Goal: Use online tool/utility: Utilize a website feature to perform a specific function

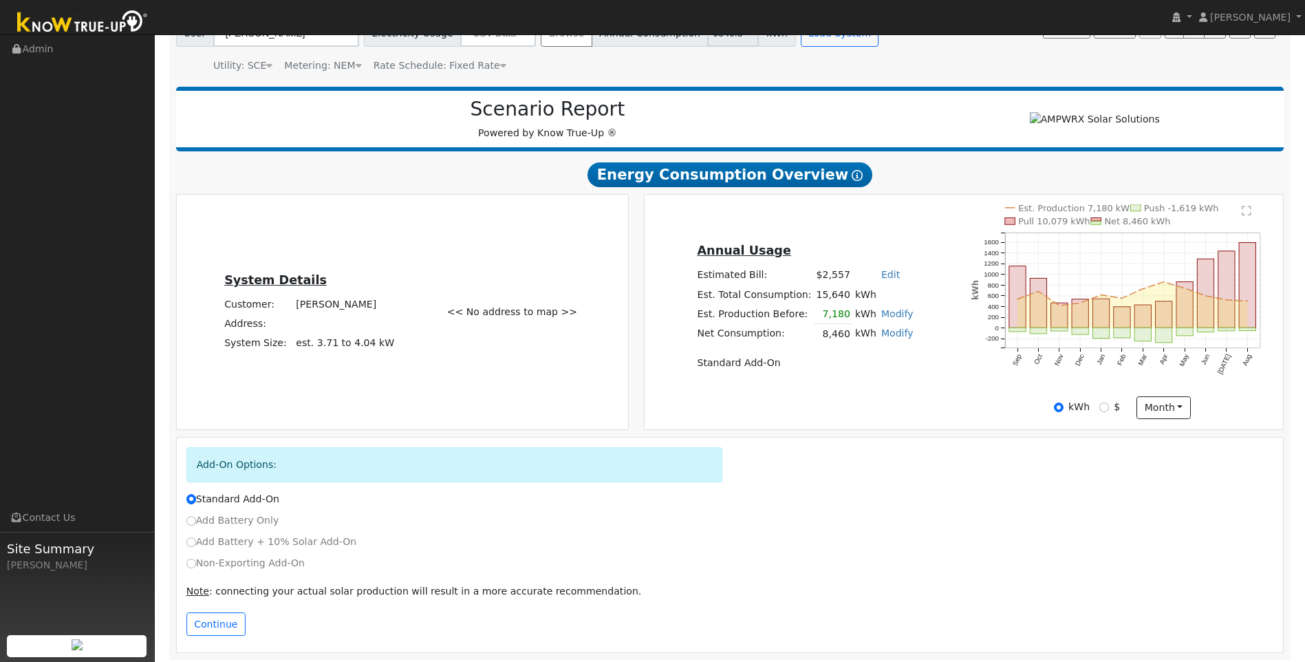
scroll to position [130, 0]
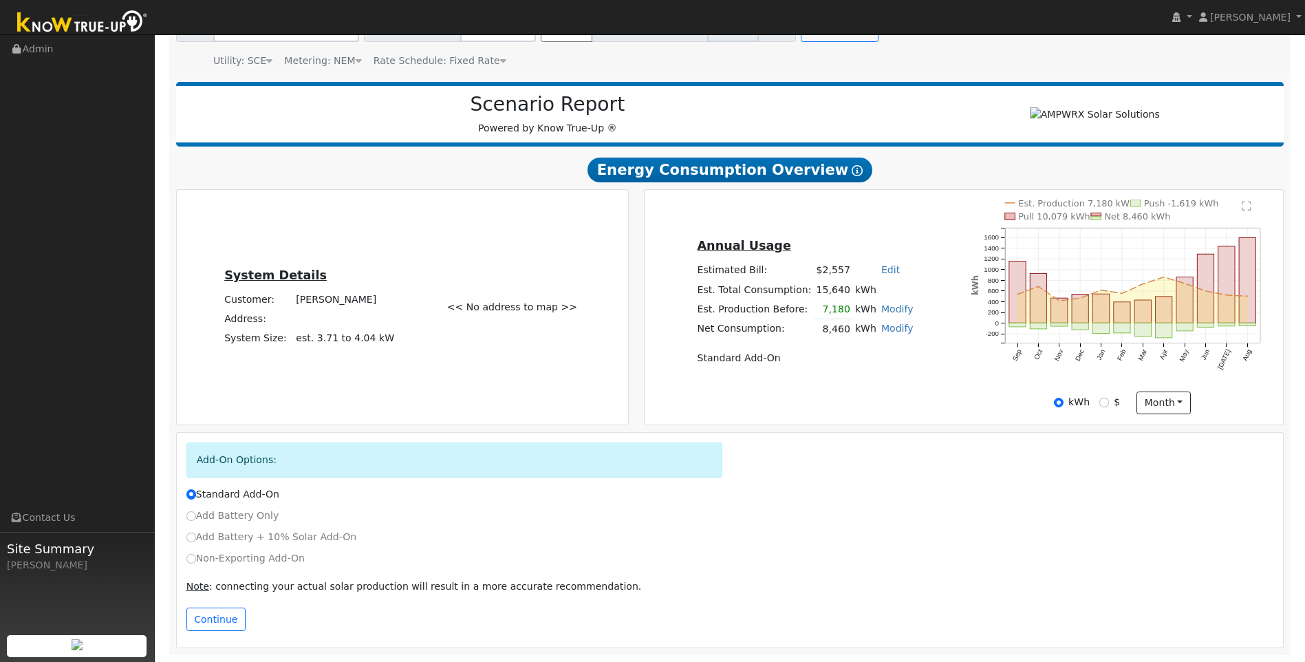
click at [184, 530] on div "Add Battery + 10% Solar Add-On" at bounding box center [730, 537] width 1102 height 14
click at [188, 532] on label "Add Battery + 10% Solar Add-On" at bounding box center [271, 537] width 171 height 14
click at [188, 532] on input "Add Battery + 10% Solar Add-On" at bounding box center [191, 537] width 10 height 10
radio input "true"
radio input "false"
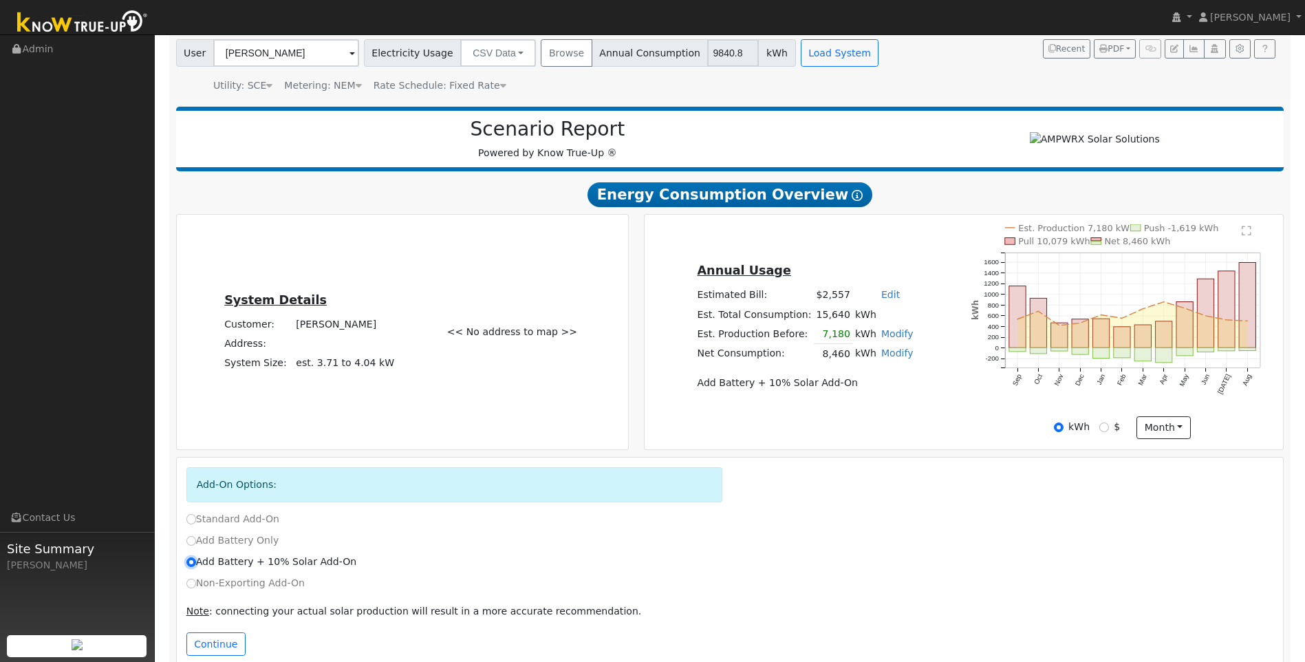
scroll to position [0, 0]
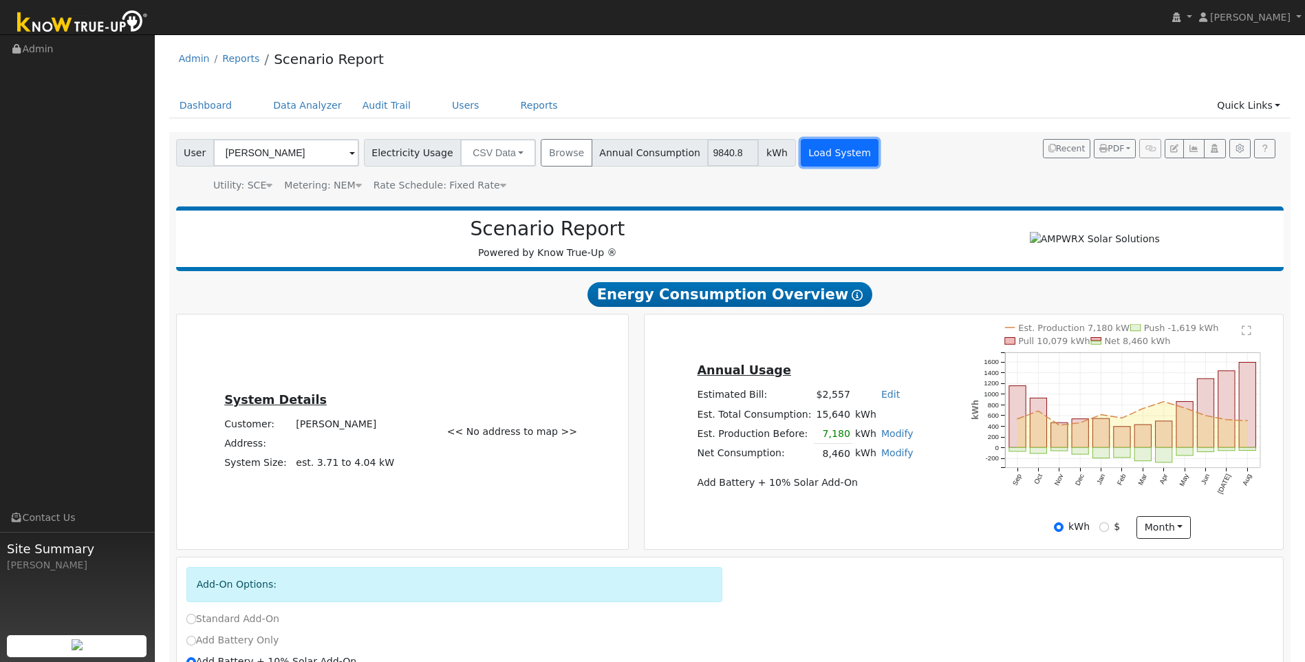
click at [801, 156] on button "Load System" at bounding box center [840, 153] width 78 height 28
radio input "false"
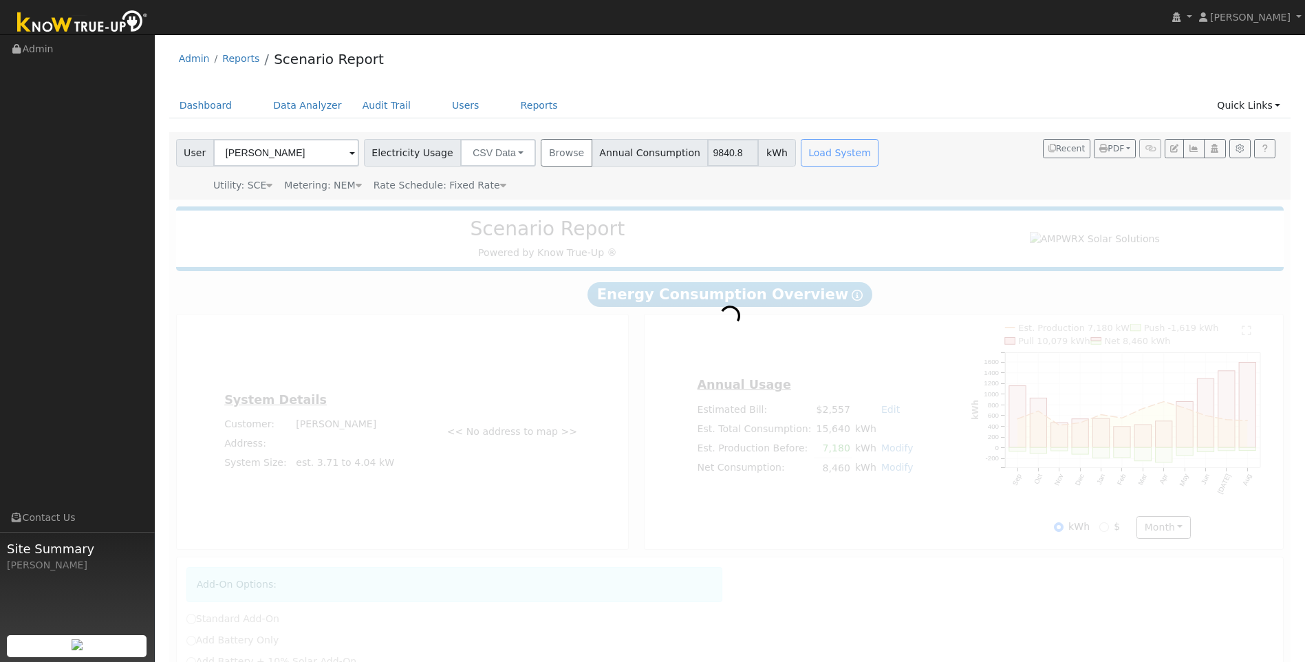
radio input "true"
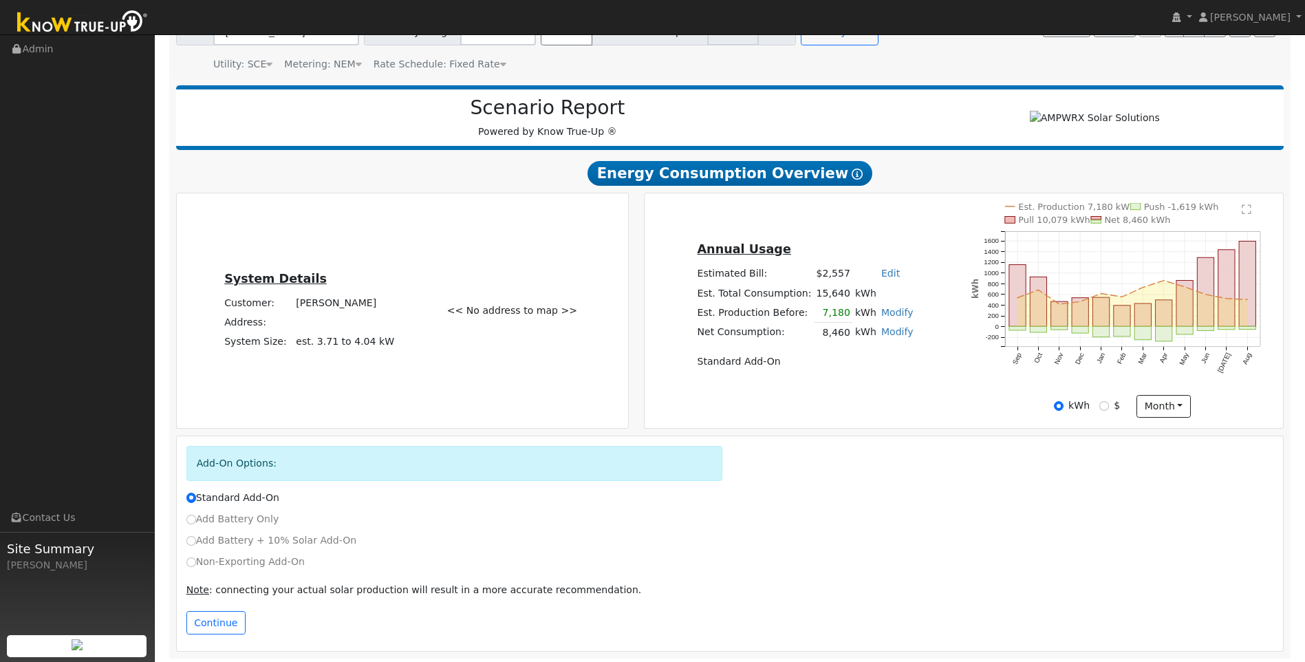
scroll to position [130, 0]
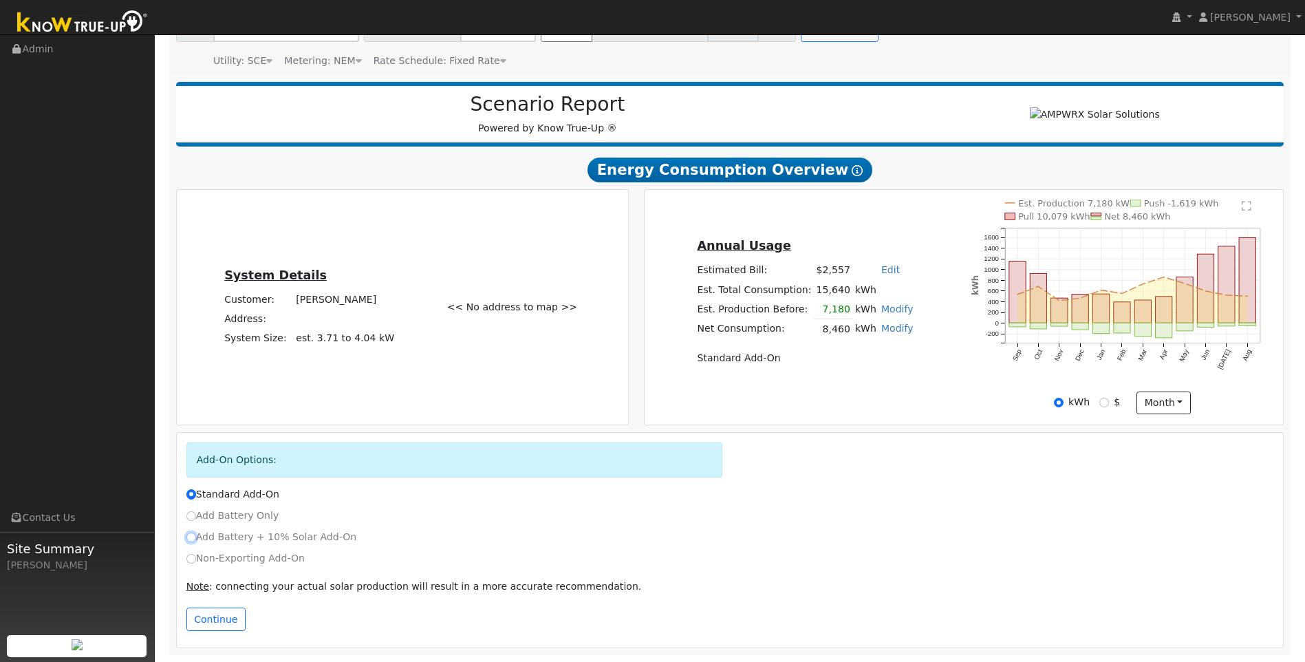
click at [188, 535] on input "Add Battery + 10% Solar Add-On" at bounding box center [191, 537] width 10 height 10
radio input "true"
radio input "false"
click at [225, 618] on button "Continue" at bounding box center [215, 618] width 59 height 23
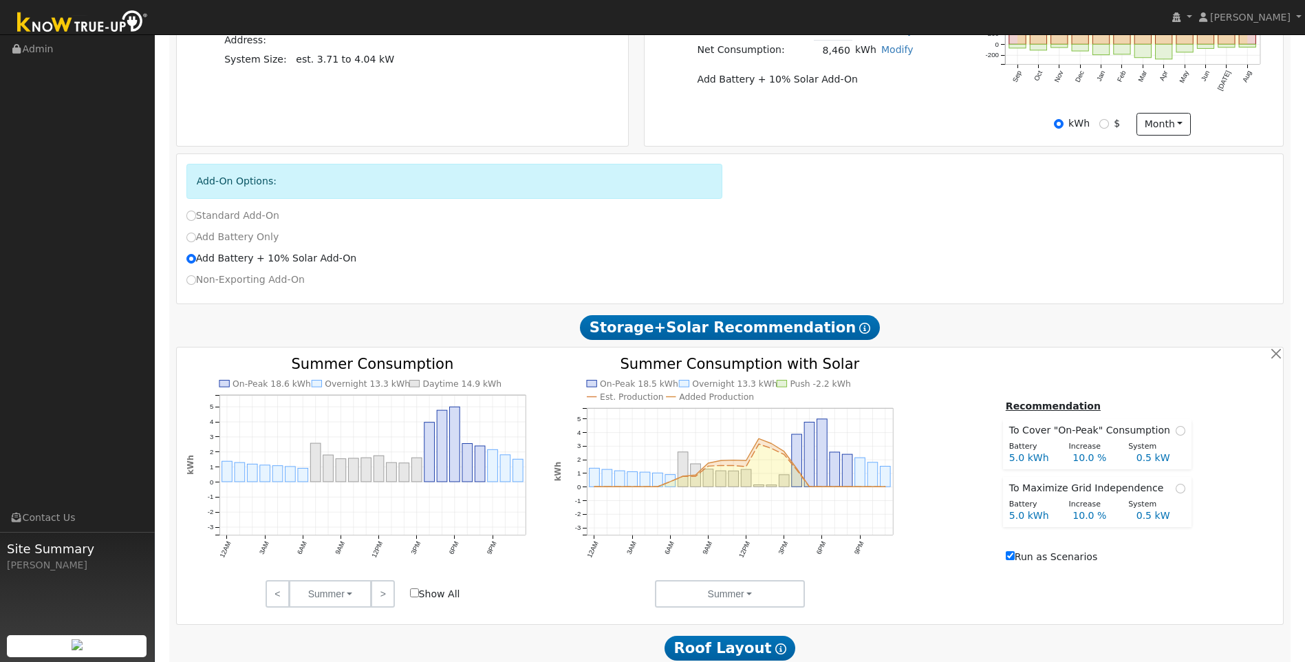
scroll to position [407, 0]
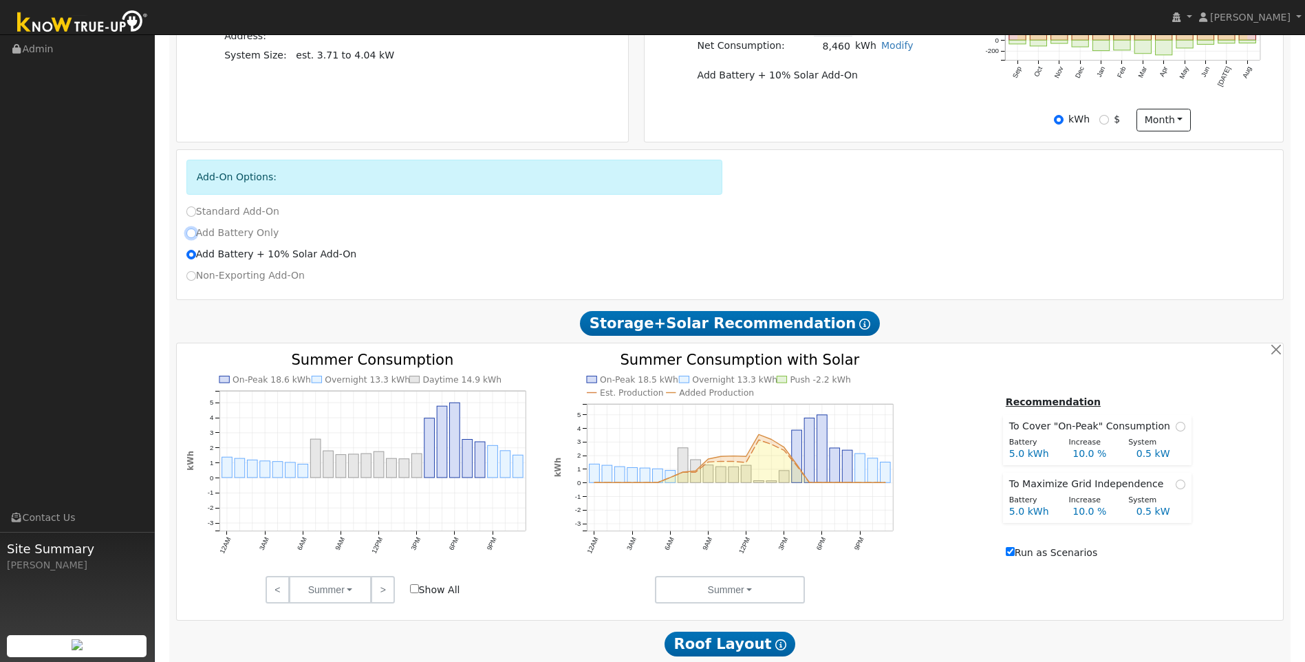
click at [190, 237] on input "Add Battery Only" at bounding box center [191, 233] width 10 height 10
radio input "true"
radio input "false"
checkbox input "false"
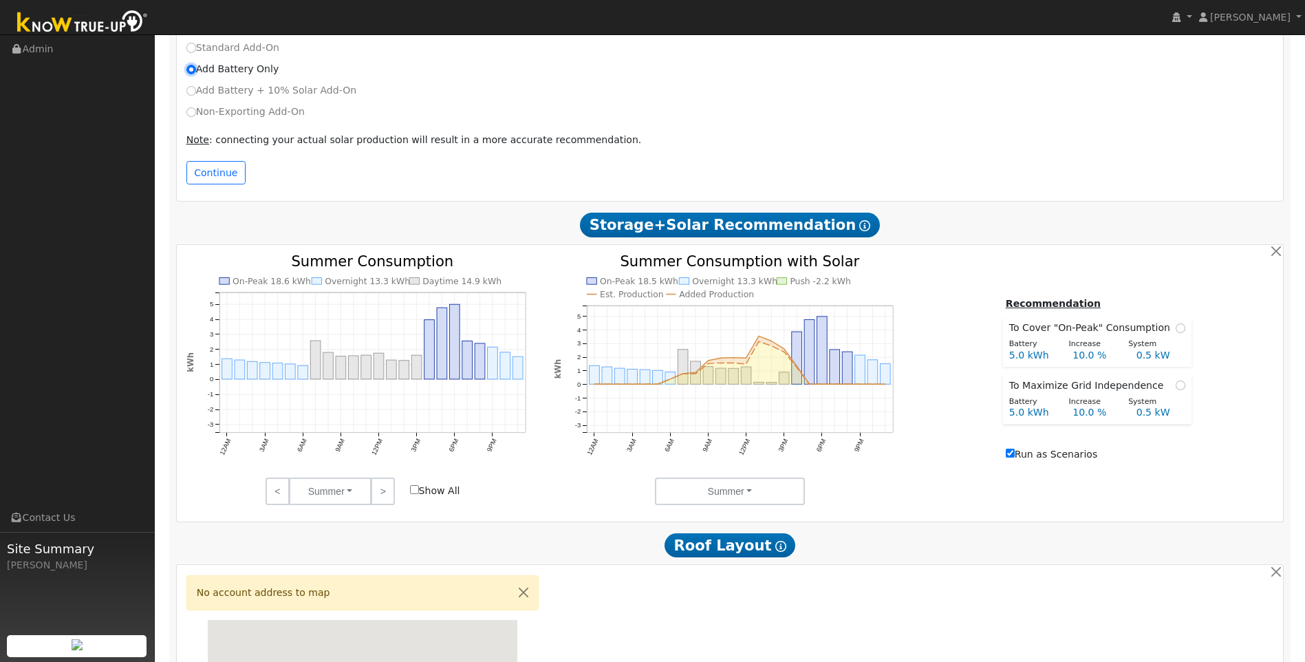
scroll to position [198, 0]
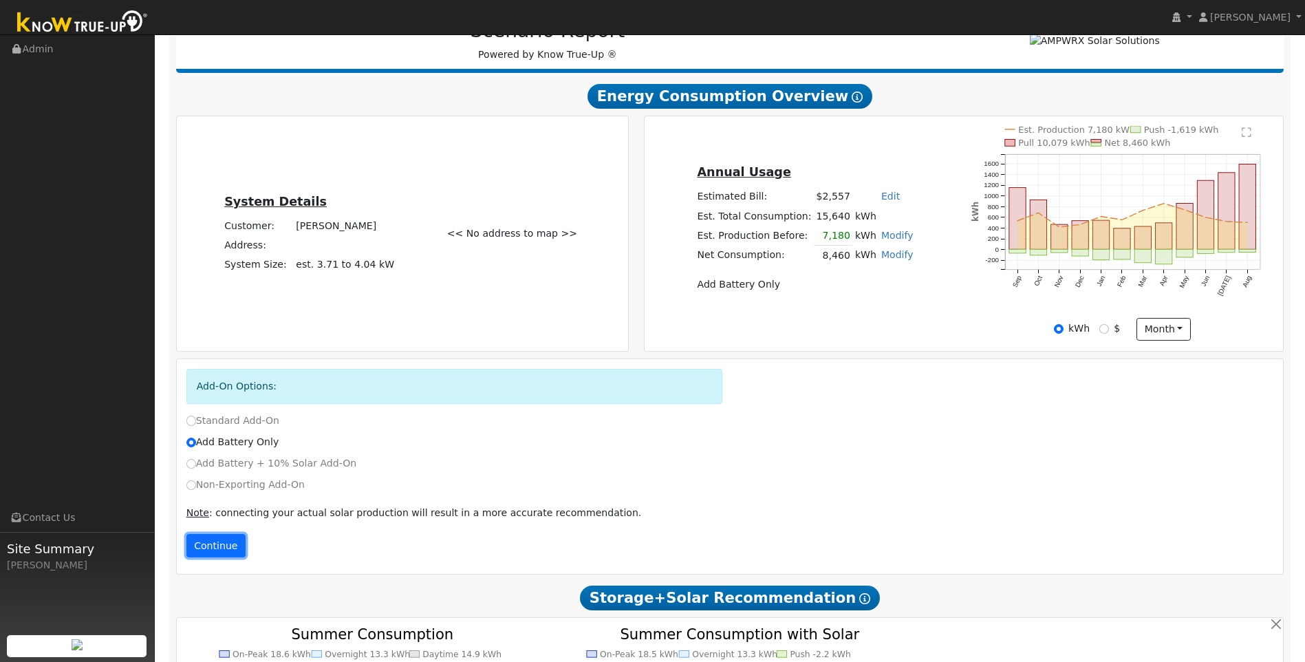
click at [200, 547] on button "Continue" at bounding box center [215, 545] width 59 height 23
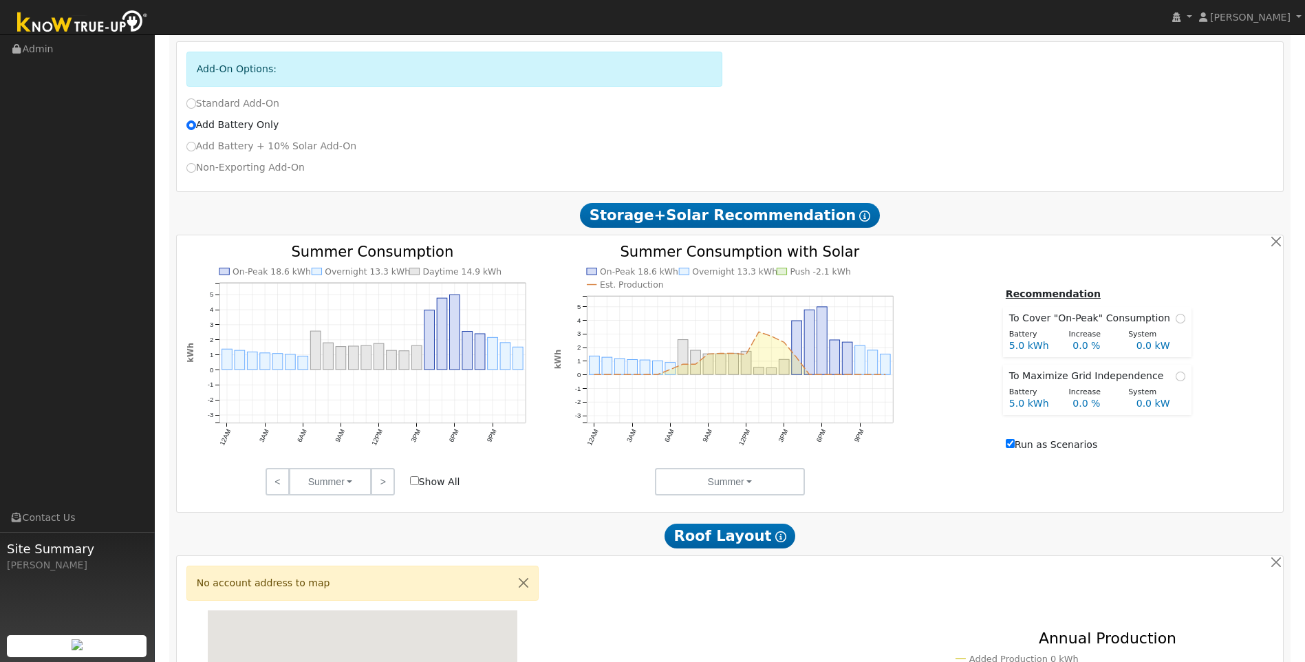
scroll to position [476, 0]
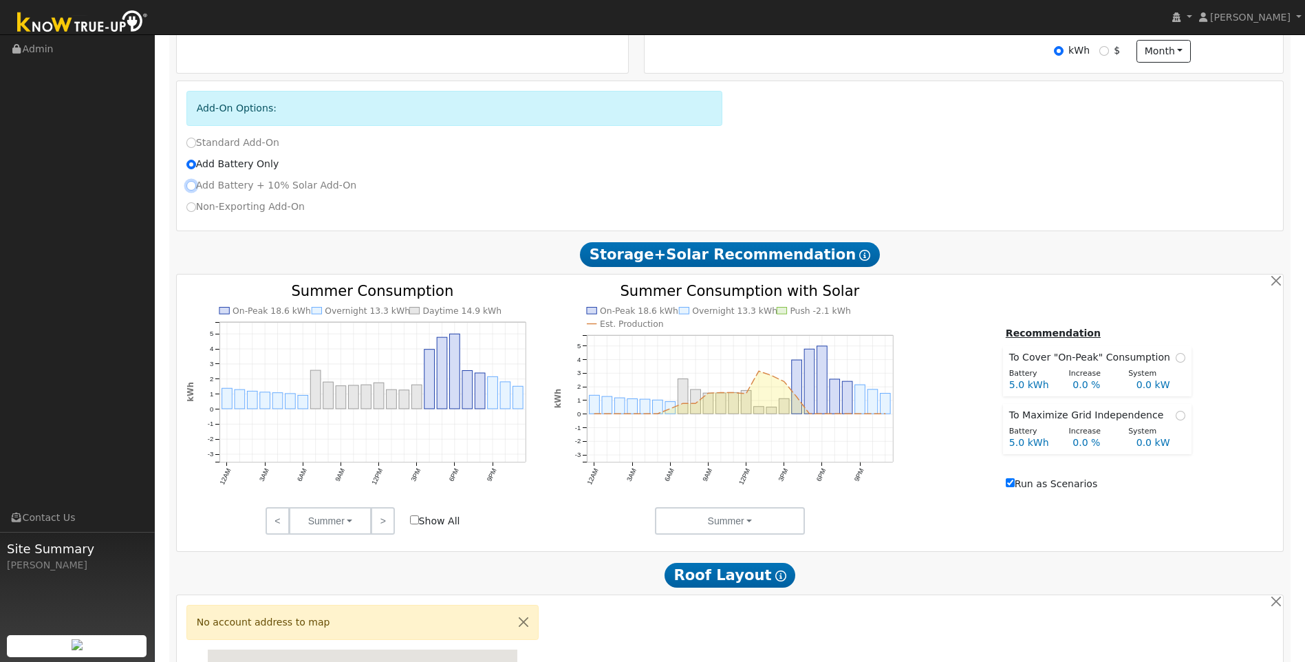
click at [194, 188] on input "Add Battery + 10% Solar Add-On" at bounding box center [191, 186] width 10 height 10
radio input "true"
radio input "false"
checkbox input "true"
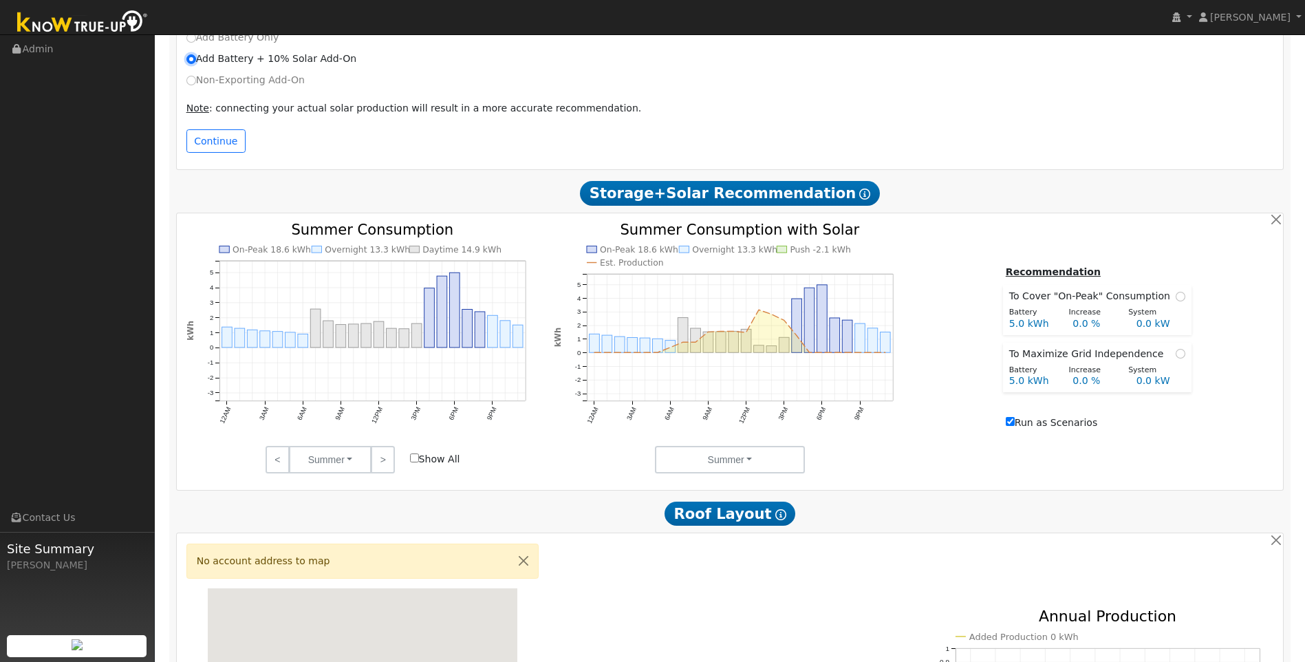
scroll to position [613, 0]
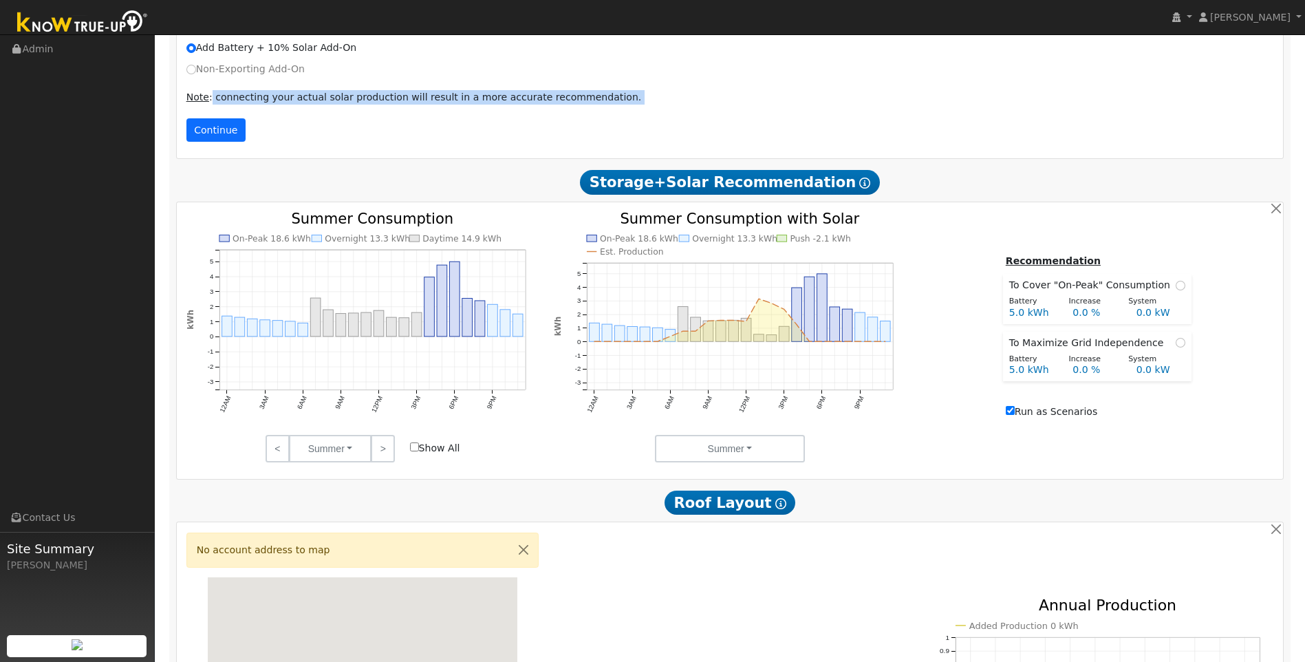
click at [210, 125] on div "Add-On Options: Standard Add-On Add Battery Only Add Battery + 10% Solar Add-On…" at bounding box center [730, 51] width 1107 height 215
drag, startPoint x: 210, startPoint y: 125, endPoint x: 218, endPoint y: 138, distance: 15.1
click at [218, 138] on button "Continue" at bounding box center [215, 129] width 59 height 23
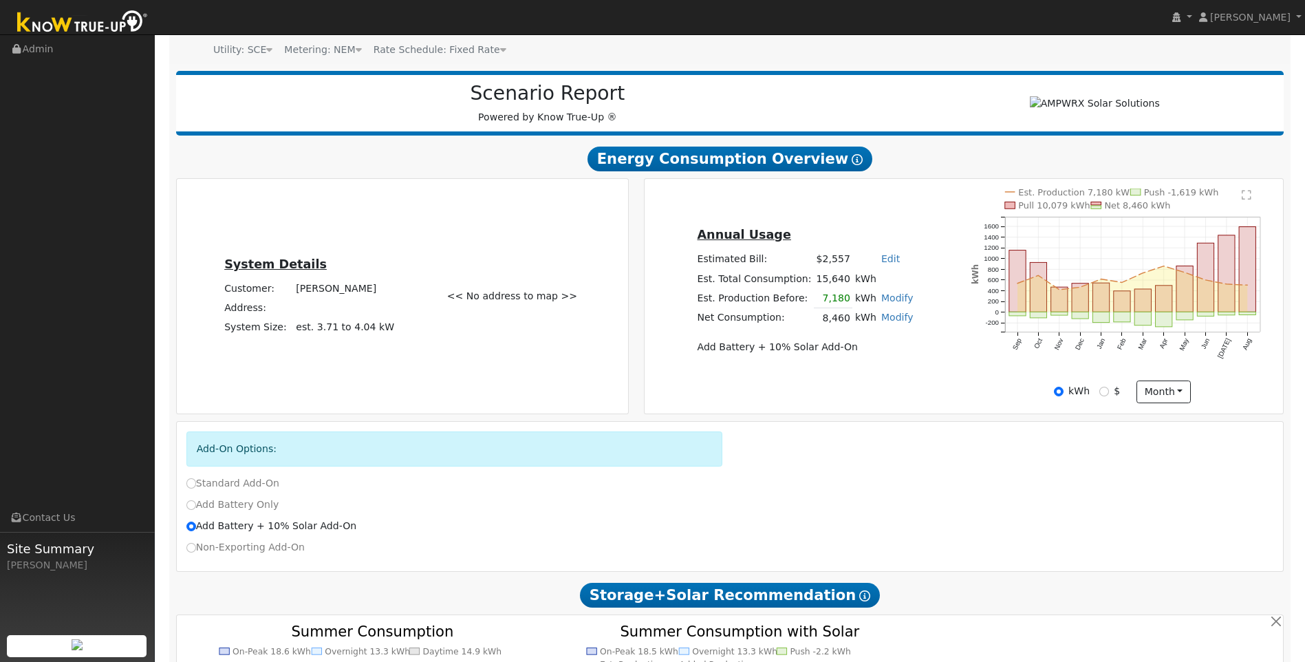
scroll to position [133, 0]
